Goal: Information Seeking & Learning: Find specific fact

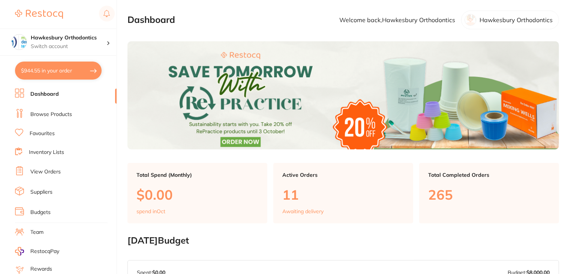
drag, startPoint x: 40, startPoint y: 131, endPoint x: 138, endPoint y: 125, distance: 98.4
click at [40, 131] on link "Favourites" at bounding box center [42, 133] width 25 height 7
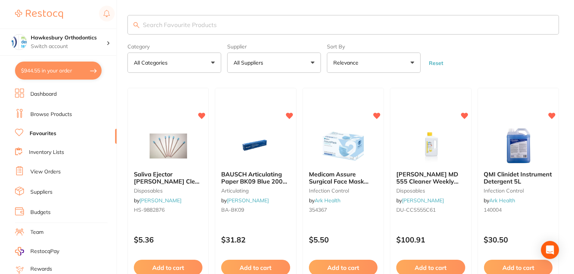
click at [179, 24] on input "search" at bounding box center [343, 24] width 432 height 19
paste input "4006-211"
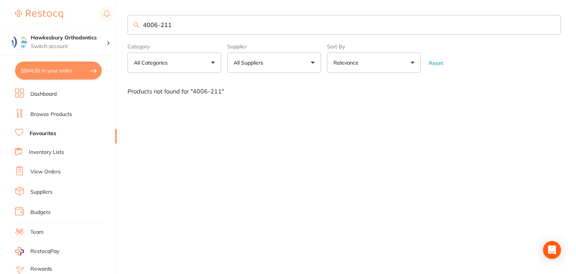
type input "4006-211"
drag, startPoint x: 189, startPoint y: 24, endPoint x: 128, endPoint y: 26, distance: 60.4
click at [128, 26] on input "4006-211" at bounding box center [343, 24] width 433 height 19
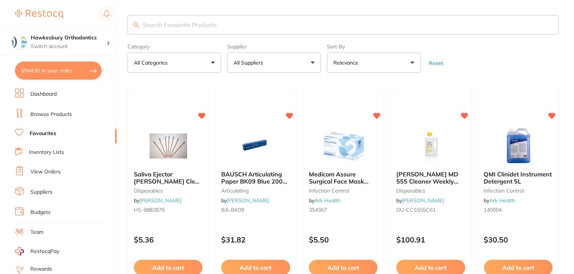
click at [58, 116] on link "Browse Products" at bounding box center [51, 114] width 42 height 7
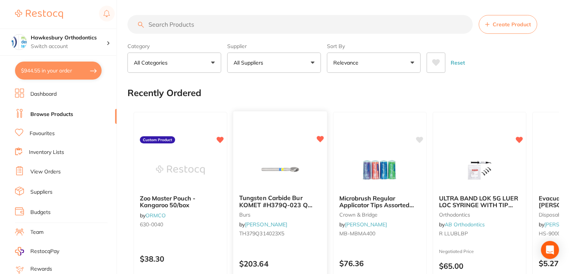
drag, startPoint x: 171, startPoint y: 24, endPoint x: 307, endPoint y: 168, distance: 197.9
click at [171, 24] on input "search" at bounding box center [299, 24] width 345 height 19
paste input "4006-211"
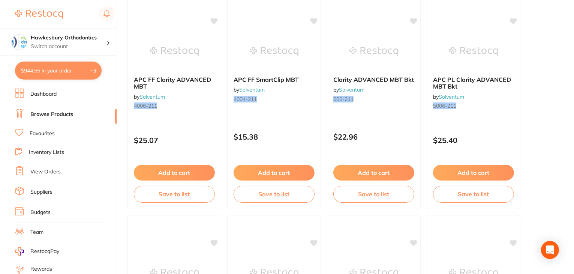
scroll to position [75, 0]
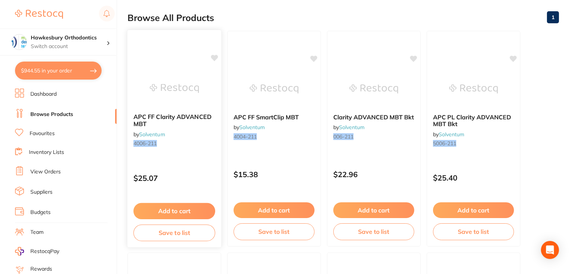
click at [200, 148] on div "APC FF Clarity ADVANCED MBT by Solventum 4006-211" at bounding box center [174, 131] width 94 height 48
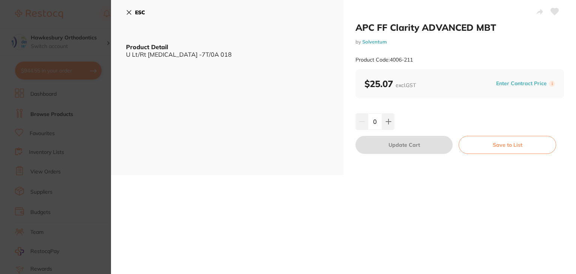
click at [129, 8] on button "ESC" at bounding box center [135, 12] width 19 height 13
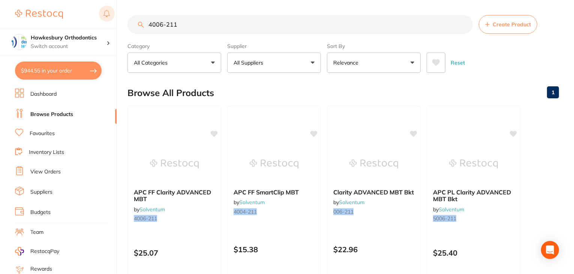
drag, startPoint x: 189, startPoint y: 19, endPoint x: 106, endPoint y: 17, distance: 82.1
click at [106, 17] on div "$944.55 Hawkesbury Orthodontics Switch account Hawkesbury Orthodontics $944.55 …" at bounding box center [287, 137] width 574 height 274
paste input "326"
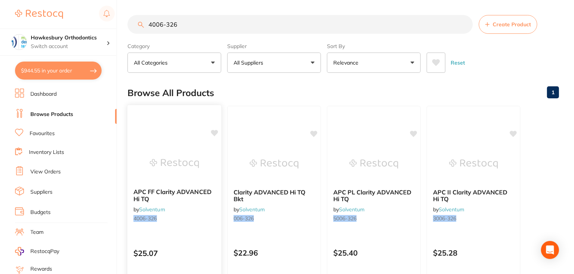
type input "4006-326"
click at [195, 214] on div "APC FF Clarity ADVANCED Hi TQ by Solventum 4006-326" at bounding box center [174, 206] width 94 height 48
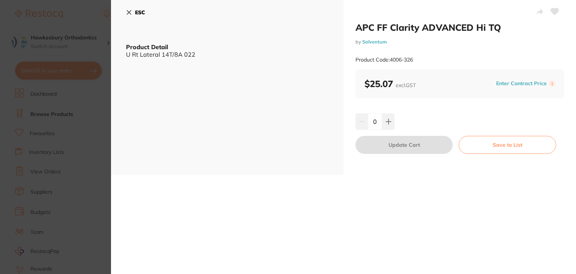
click at [127, 9] on icon at bounding box center [129, 12] width 6 height 6
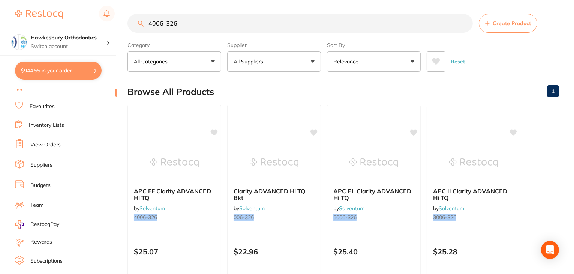
scroll to position [75, 0]
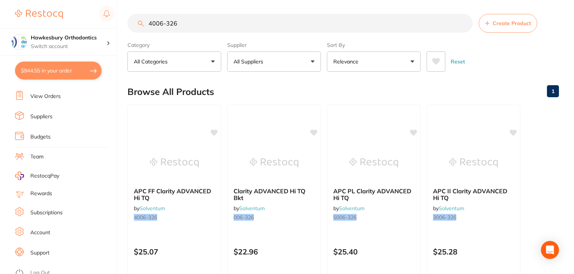
drag, startPoint x: 210, startPoint y: 21, endPoint x: 129, endPoint y: 69, distance: 93.8
click at [115, 24] on div "$944.55 Hawkesbury Orthodontics Switch account Hawkesbury Orthodontics $944.55 …" at bounding box center [287, 136] width 574 height 274
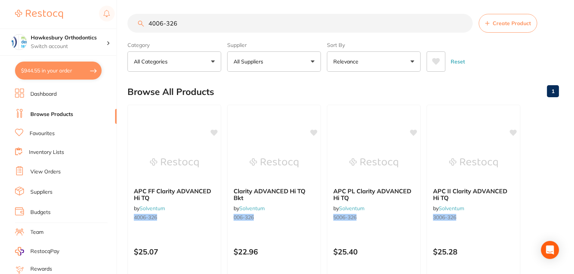
click at [42, 131] on link "Favourites" at bounding box center [42, 133] width 25 height 7
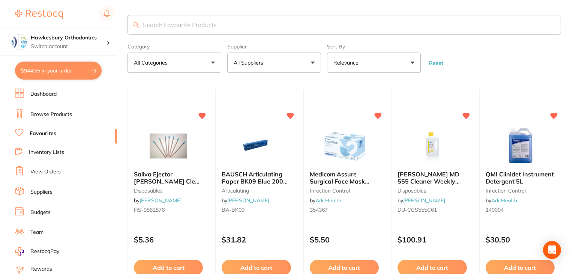
click at [193, 24] on input "search" at bounding box center [343, 24] width 433 height 19
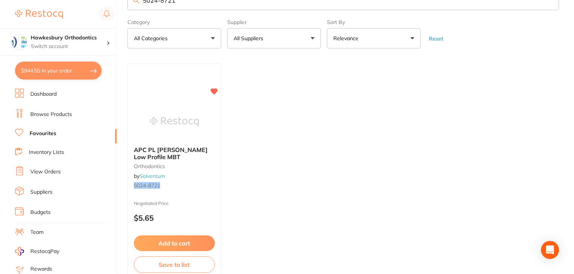
scroll to position [37, 0]
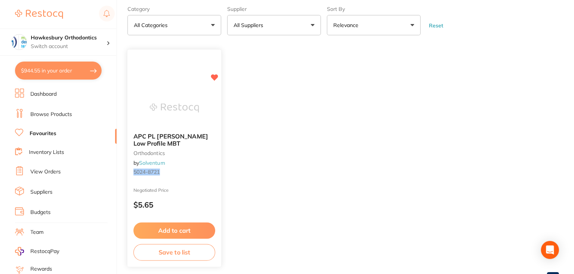
type input "5024-8721"
click at [195, 176] on div "APC PL Vict Srs Low Profile MBT orthodontics by Solventum 5024-8721" at bounding box center [174, 155] width 94 height 57
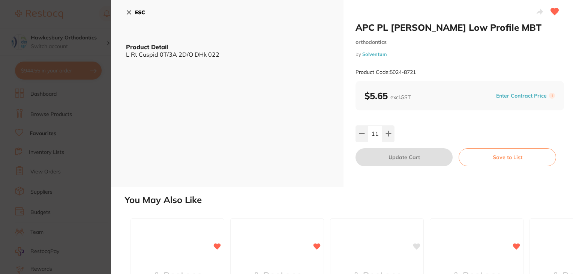
click at [128, 13] on icon at bounding box center [129, 12] width 4 height 4
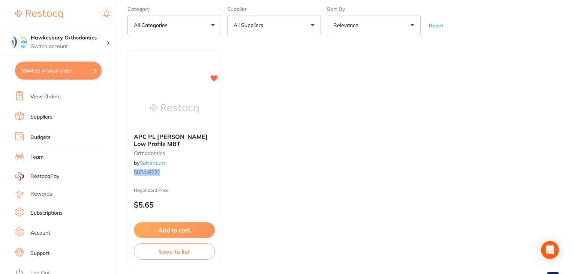
scroll to position [75, 0]
click at [40, 269] on link "Log Out" at bounding box center [39, 272] width 19 height 7
